Goal: Communication & Community: Answer question/provide support

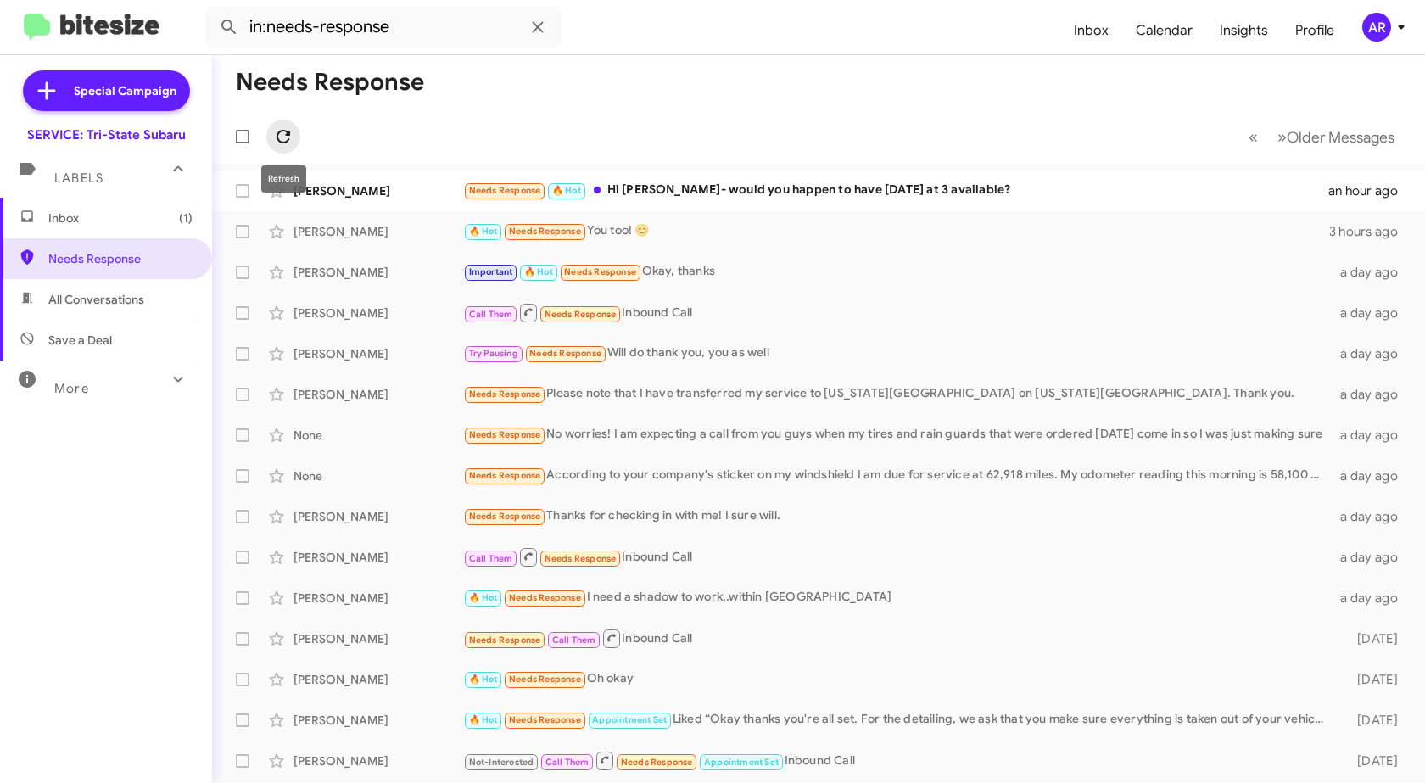
click at [281, 147] on button at bounding box center [283, 137] width 34 height 34
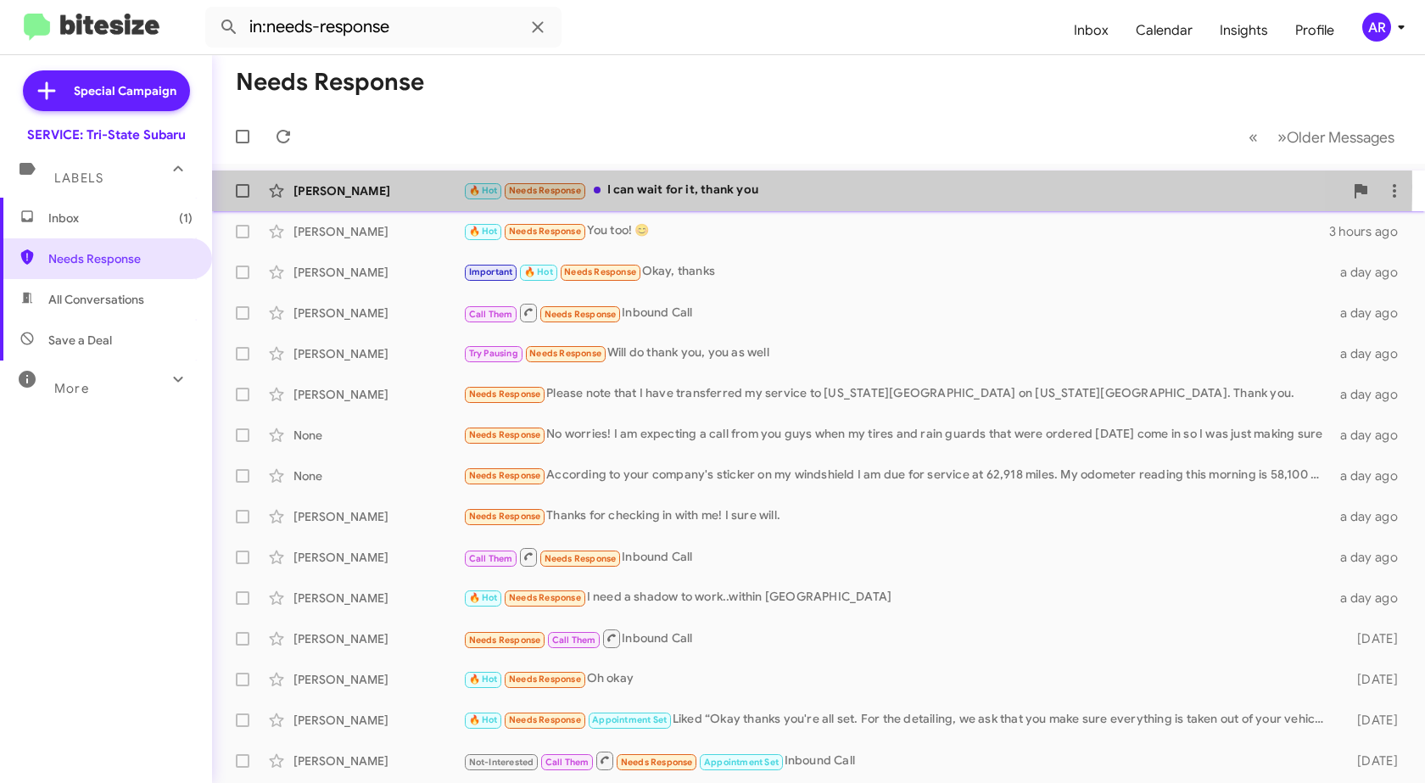
click at [399, 187] on div "[PERSON_NAME]" at bounding box center [378, 190] width 170 height 17
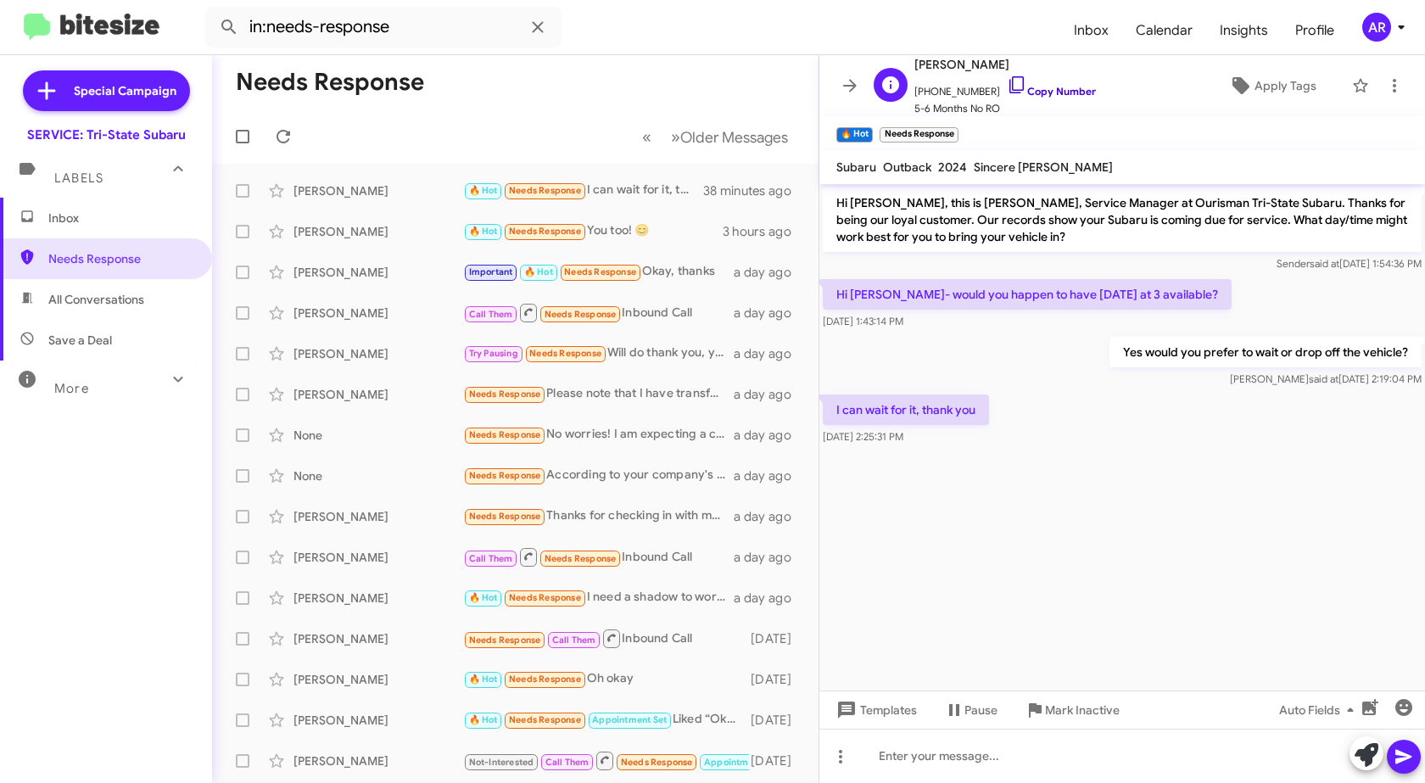
click at [1007, 85] on icon at bounding box center [1017, 85] width 20 height 20
click at [74, 298] on span "All Conversations" at bounding box center [96, 299] width 96 height 17
type input "in:all-conversations"
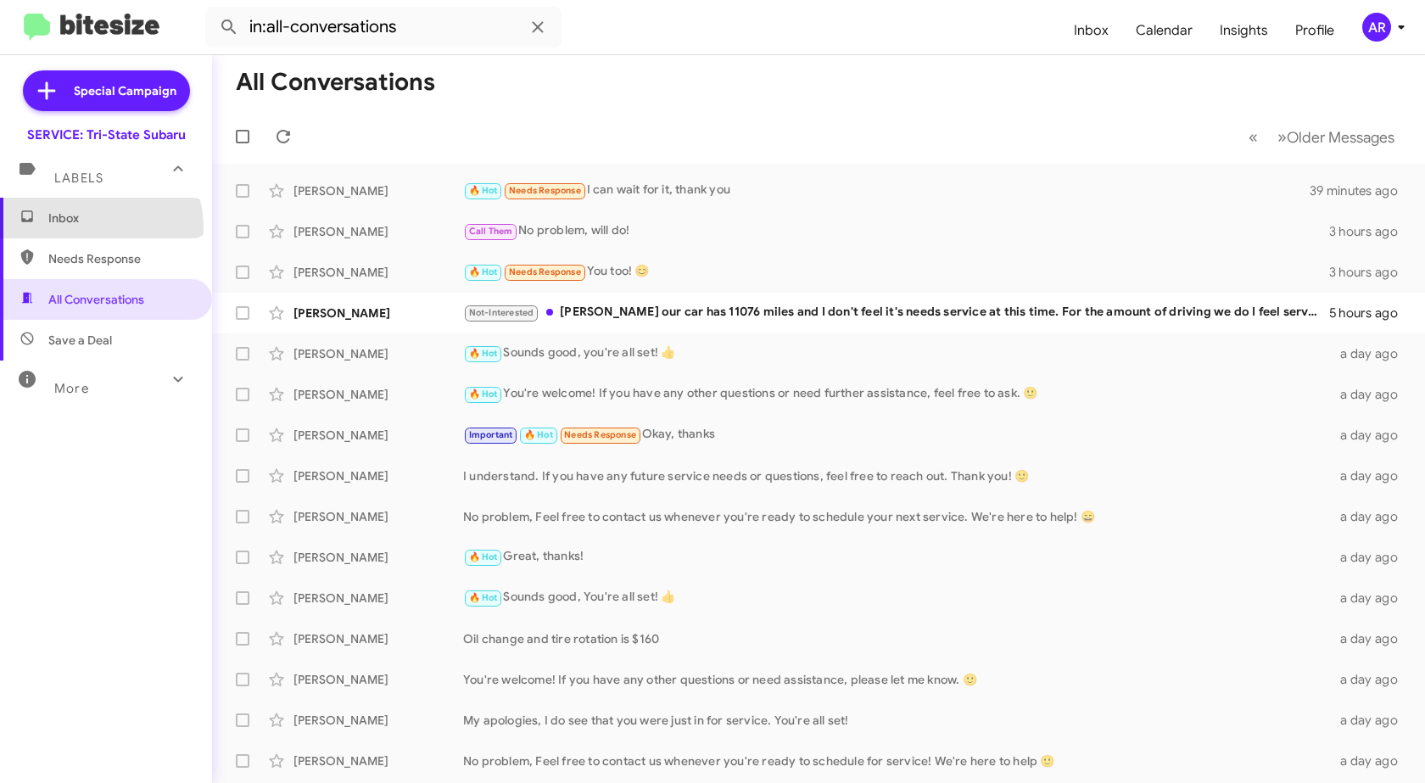
click at [97, 226] on span "Inbox" at bounding box center [106, 218] width 212 height 41
